Goal: Use online tool/utility: Utilize a website feature to perform a specific function

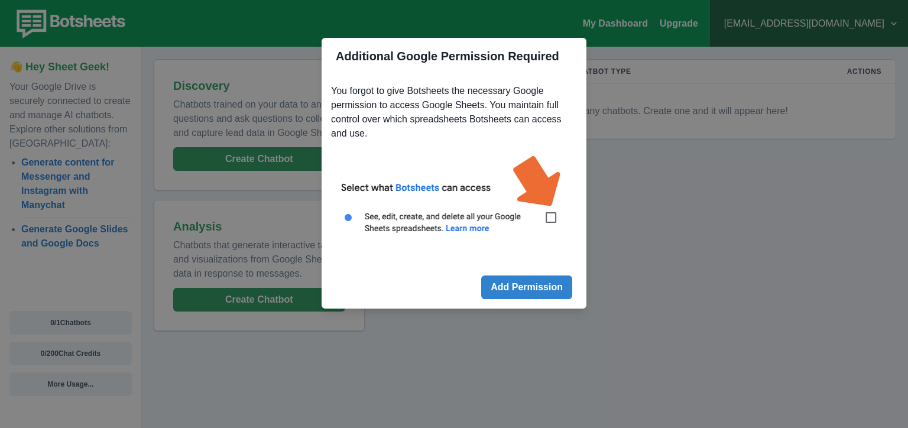
click at [551, 217] on img at bounding box center [454, 200] width 246 height 111
click at [551, 218] on img at bounding box center [454, 200] width 246 height 111
click at [554, 284] on button "Add Permission" at bounding box center [526, 288] width 91 height 24
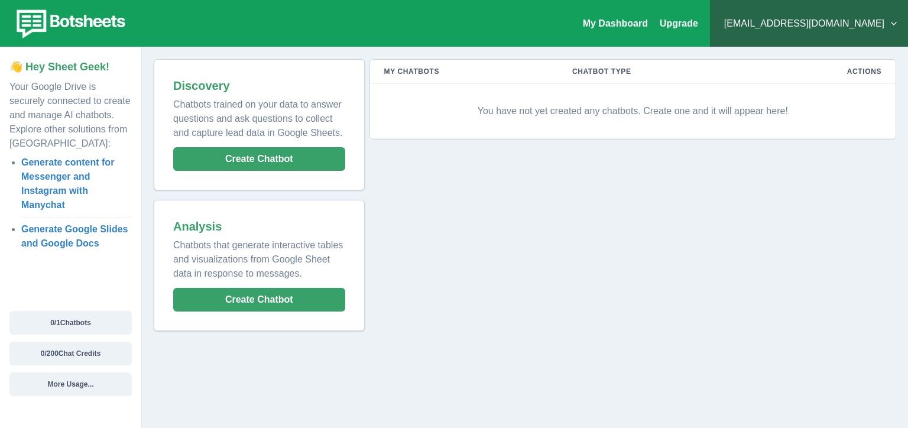
click at [637, 141] on div "My Chatbots Chatbot Type Actions You have not yet created any chatbots. Create …" at bounding box center [631, 195] width 532 height 272
